Goal: Find specific page/section: Find specific page/section

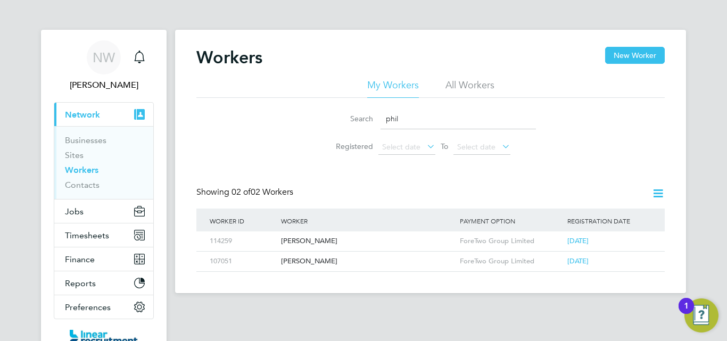
drag, startPoint x: 0, startPoint y: 0, endPoint x: 307, endPoint y: 106, distance: 324.4
click at [307, 106] on div "Search phil Registered Select date To Select date" at bounding box center [430, 129] width 468 height 62
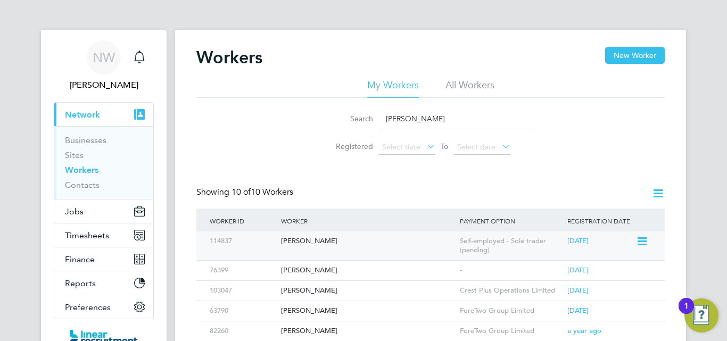
click at [331, 245] on div "[PERSON_NAME]" at bounding box center [367, 242] width 179 height 20
drag, startPoint x: 417, startPoint y: 120, endPoint x: 269, endPoint y: 94, distance: 150.3
click at [269, 94] on div "My Workers All Workers Search [PERSON_NAME] Registered Select date To Select da…" at bounding box center [430, 119] width 468 height 81
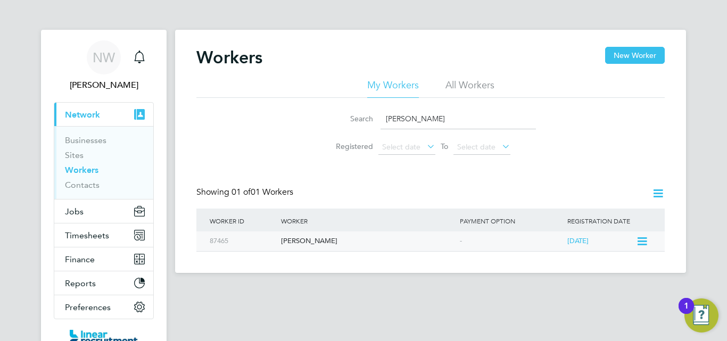
type input "[PERSON_NAME]"
click at [305, 243] on div "[PERSON_NAME]" at bounding box center [367, 242] width 179 height 20
click at [92, 243] on button "Timesheets" at bounding box center [103, 235] width 99 height 23
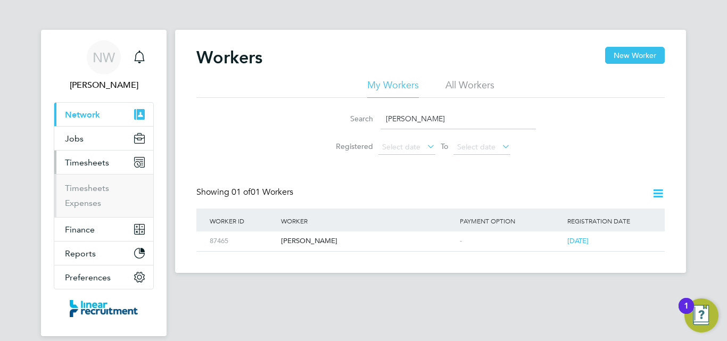
click at [94, 193] on li "Timesheets" at bounding box center [105, 190] width 80 height 15
click at [94, 188] on link "Timesheets" at bounding box center [87, 188] width 44 height 10
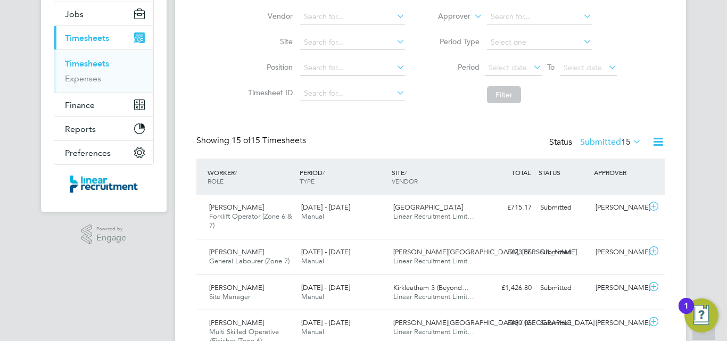
click at [631, 141] on icon at bounding box center [631, 141] width 0 height 15
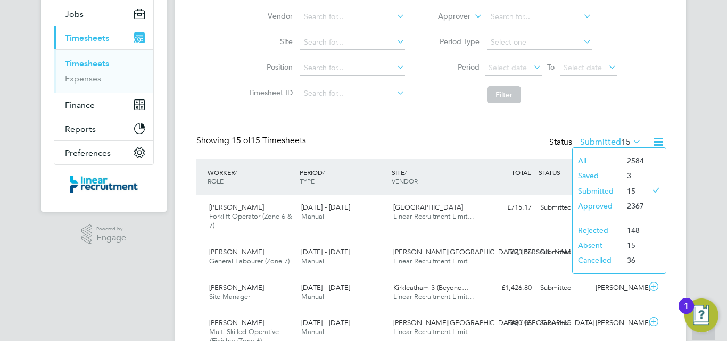
click at [602, 210] on li "Approved" at bounding box center [597, 206] width 49 height 15
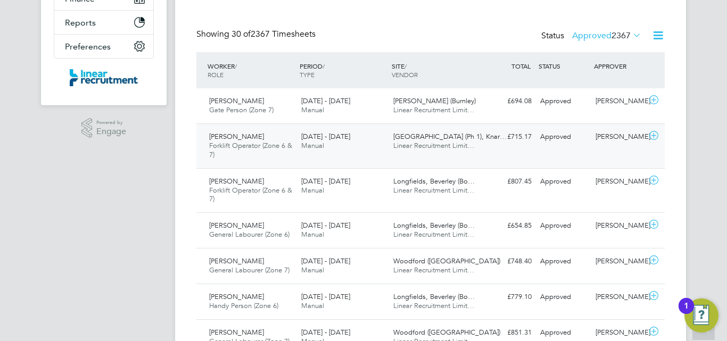
click at [543, 151] on div "[PERSON_NAME] Forklift Operator (Zone 6 & 7) [DATE] - [DATE] [DATE] - [DATE] Ma…" at bounding box center [430, 145] width 468 height 45
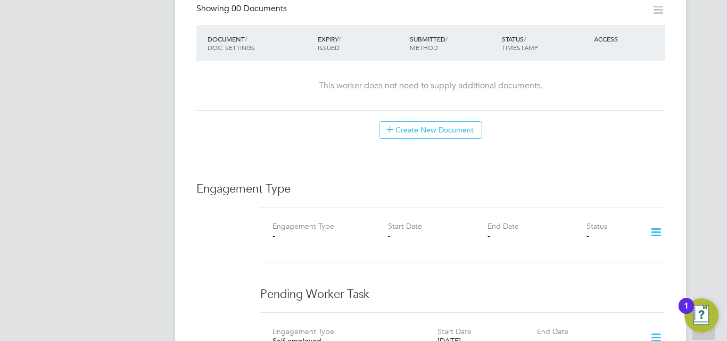
scroll to position [306, 0]
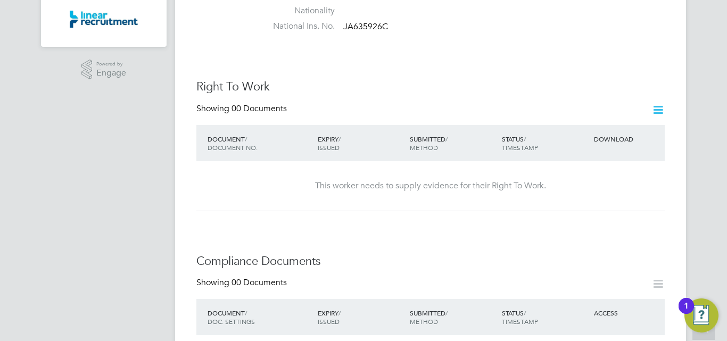
scroll to position [106, 0]
